Goal: Use online tool/utility

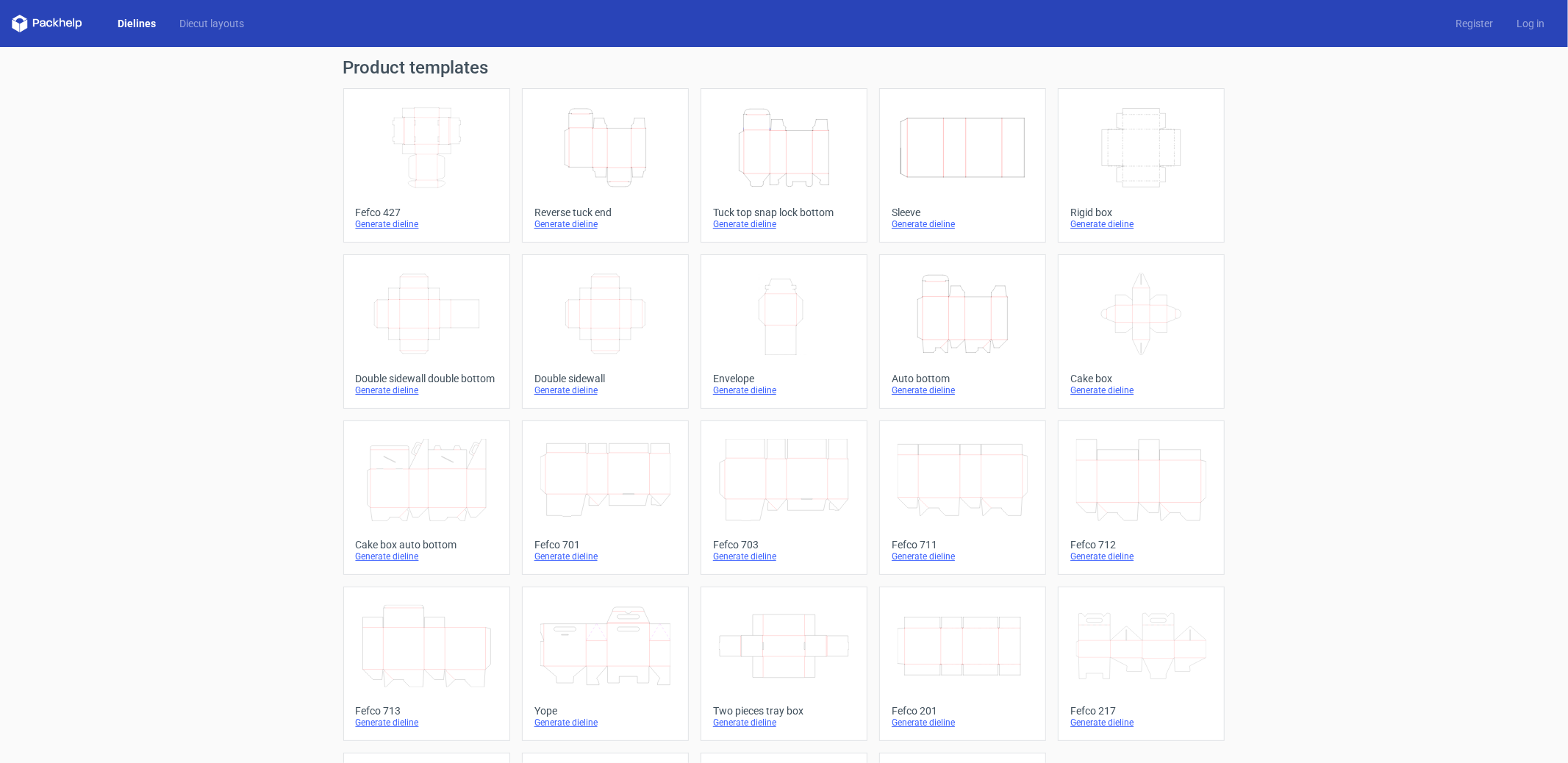
click at [432, 170] on icon "Width Depth Height" at bounding box center [426, 148] width 130 height 82
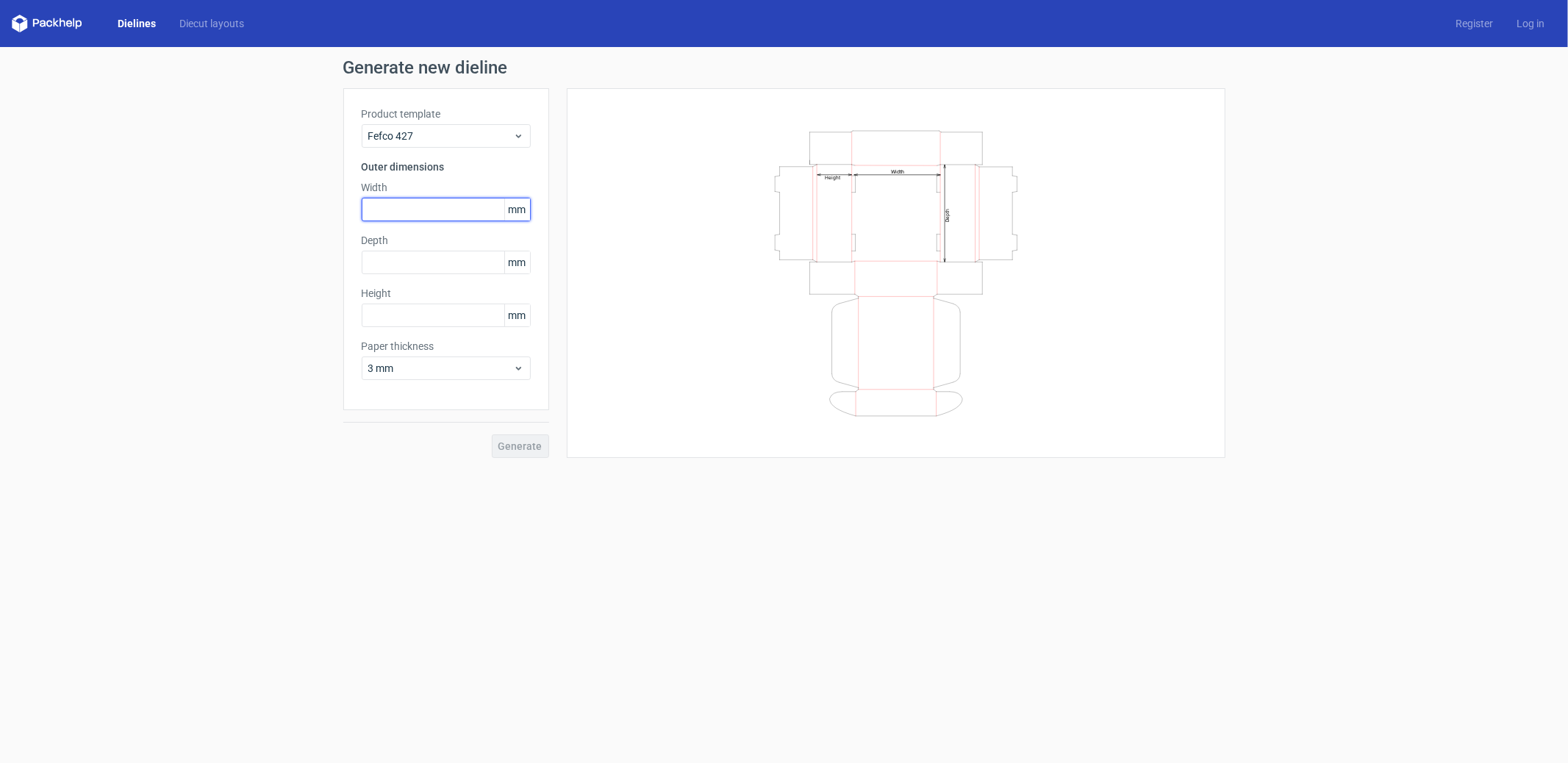
click at [397, 211] on input "text" at bounding box center [446, 210] width 169 height 24
type input "150"
click at [379, 258] on input "text" at bounding box center [446, 263] width 169 height 24
type input "150"
click at [386, 310] on input "text" at bounding box center [446, 315] width 169 height 24
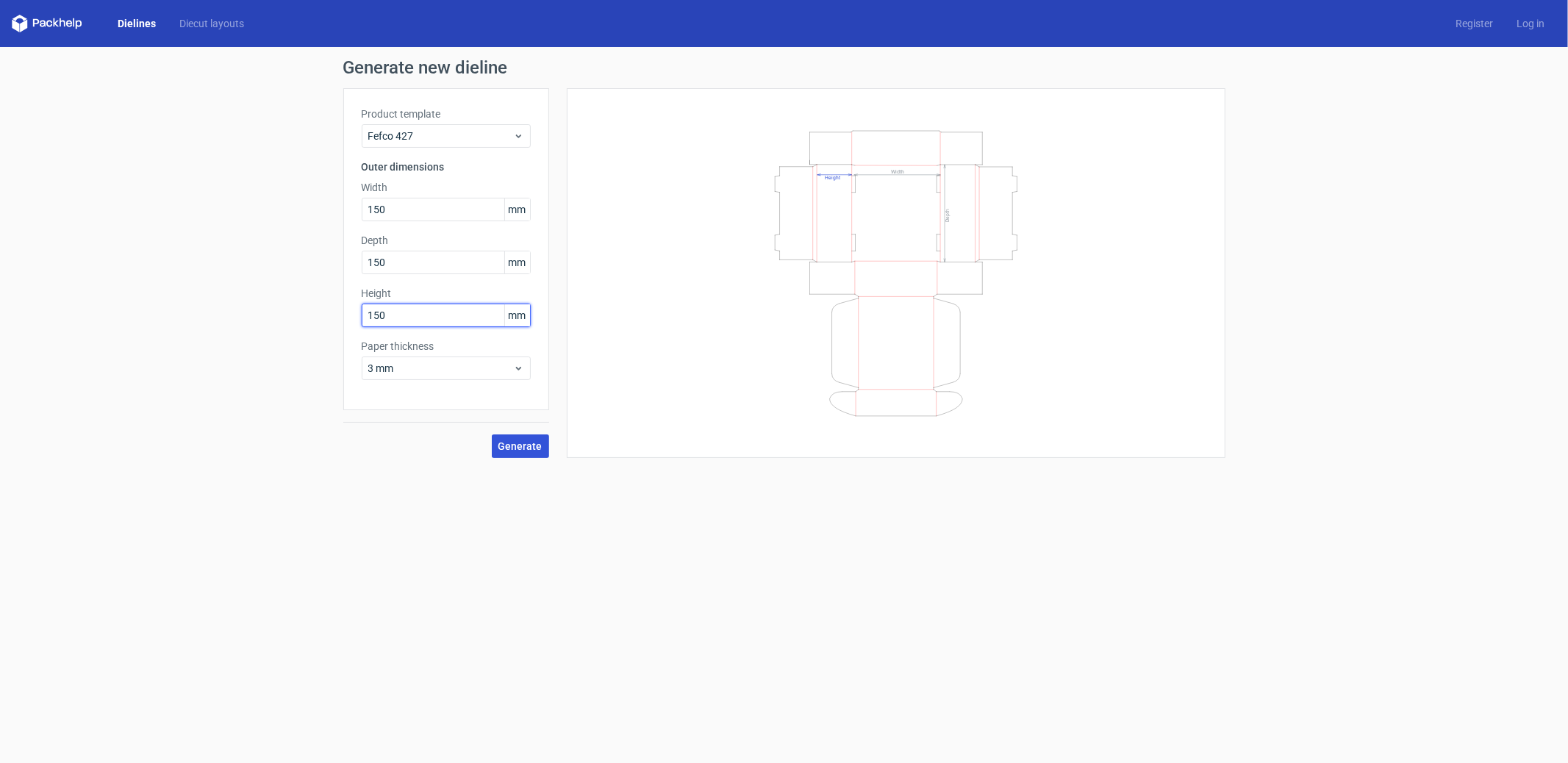
type input "150"
click at [525, 444] on span "Generate" at bounding box center [520, 446] width 44 height 10
